Goal: Task Accomplishment & Management: Use online tool/utility

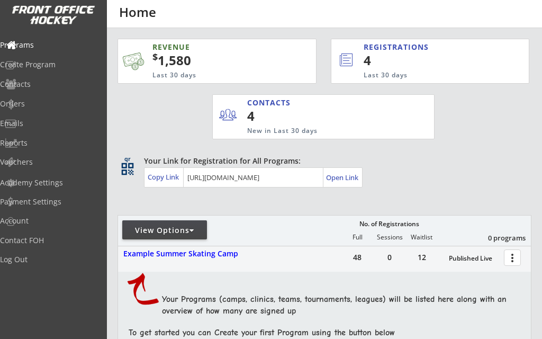
click at [38, 162] on div "Vouchers" at bounding box center [50, 161] width 101 height 7
select select ""Showing: Has Balance""
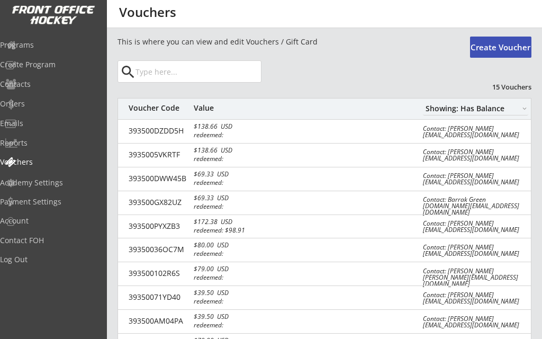
click at [504, 44] on button "Create Voucher" at bounding box center [500, 47] width 61 height 21
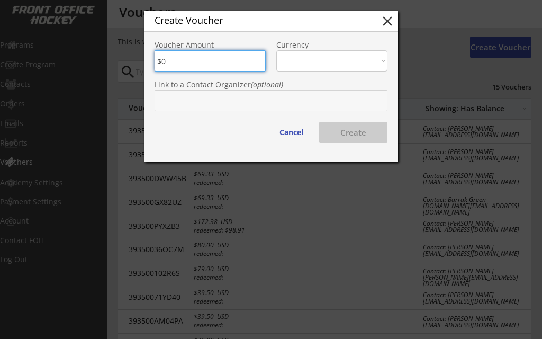
click at [165, 60] on input "input" at bounding box center [210, 60] width 111 height 21
type input "$350"
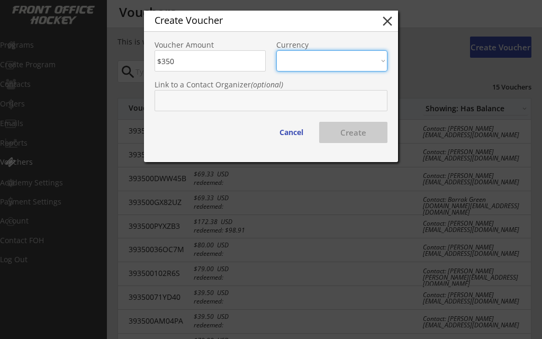
select select ""USD""
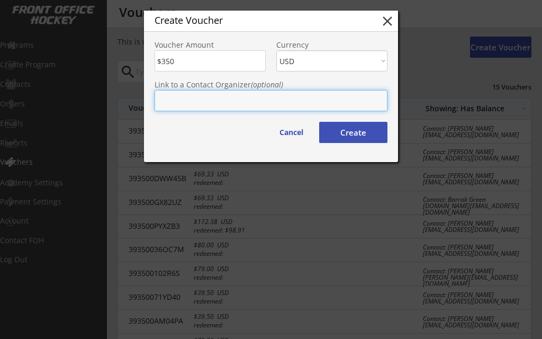
click at [164, 100] on input "text" at bounding box center [271, 100] width 233 height 21
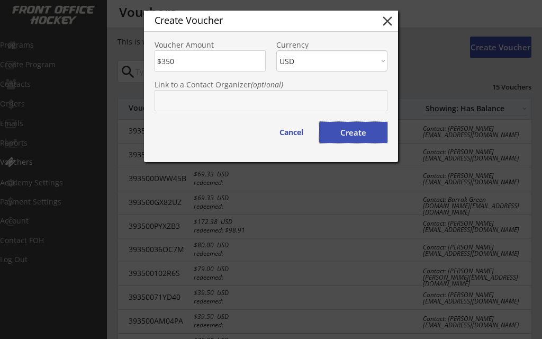
click at [339, 131] on button "Create" at bounding box center [353, 132] width 68 height 21
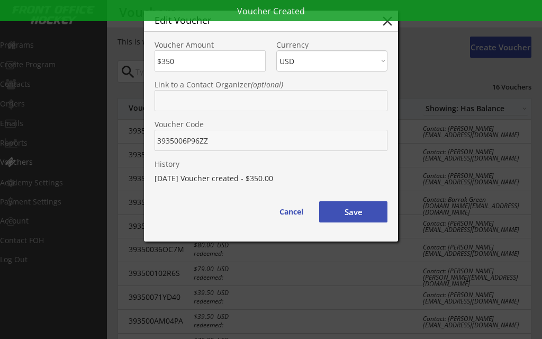
click at [153, 139] on div "Voucher Code" at bounding box center [271, 131] width 254 height 40
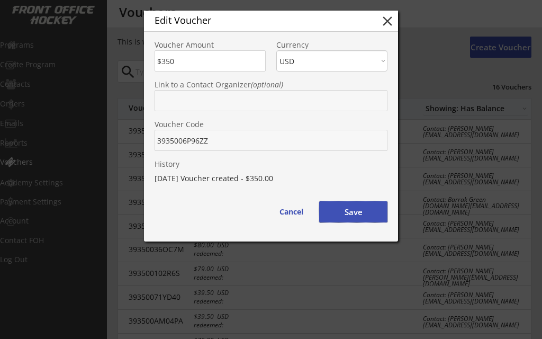
click at [341, 209] on button "Save" at bounding box center [353, 211] width 68 height 21
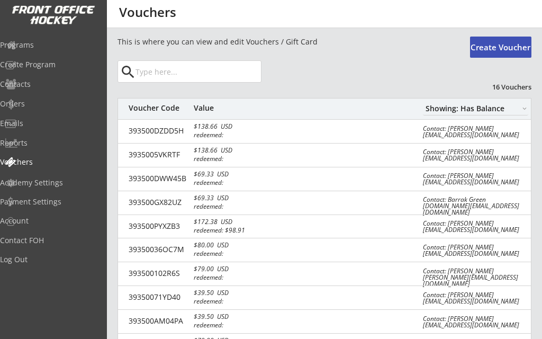
select select ""Showing: Has Balance""
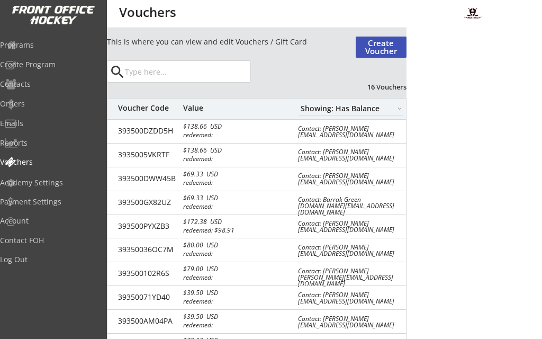
select select ""Showing: Has Balance""
